Goal: Task Accomplishment & Management: Manage account settings

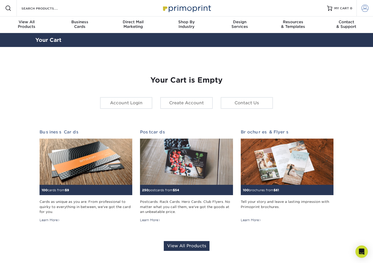
type input "[EMAIL_ADDRESS][DOMAIN_NAME]"
click at [364, 7] on span at bounding box center [364, 8] width 7 height 7
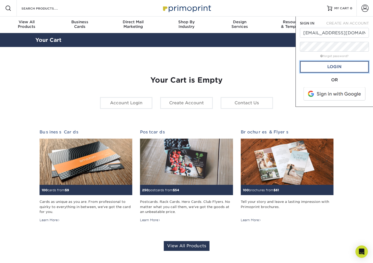
click at [306, 68] on link "Login" at bounding box center [334, 67] width 69 height 12
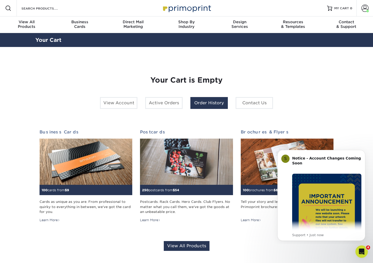
click at [198, 107] on link "Order History" at bounding box center [208, 103] width 37 height 12
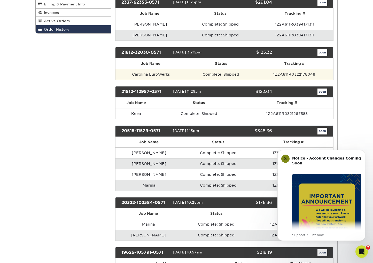
scroll to position [96, 0]
